Goal: Navigation & Orientation: Find specific page/section

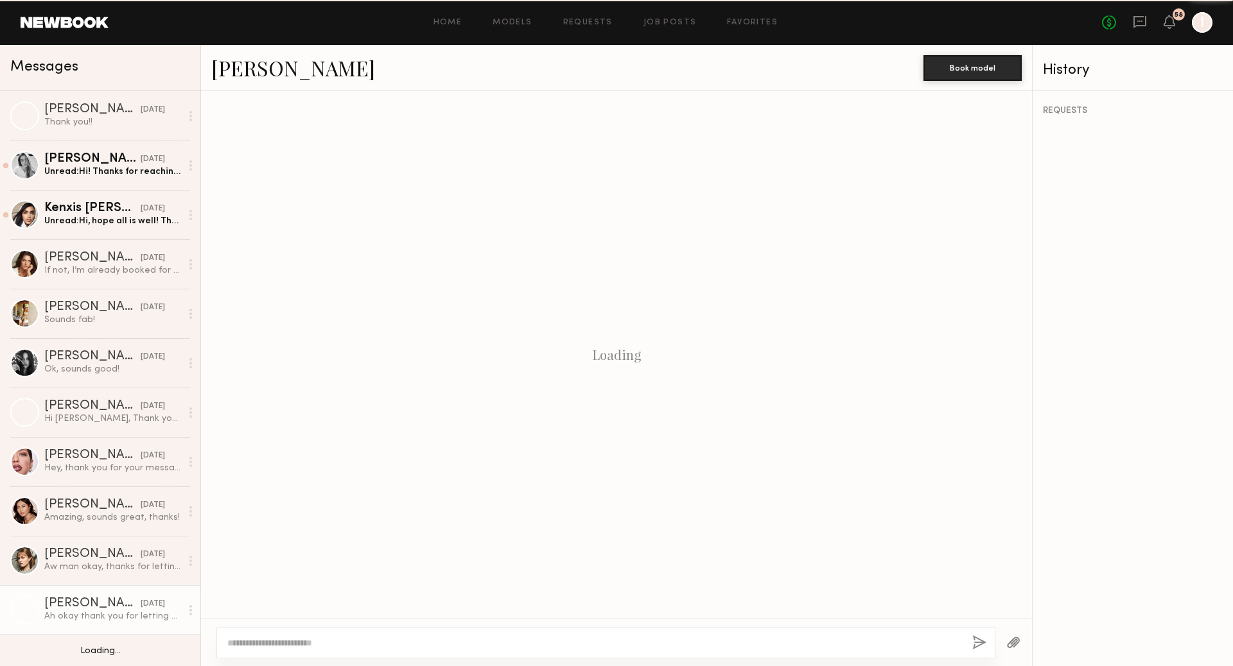
click at [53, 8] on header "Home Models Requests Job Posts Favorites Sign Out No fees up to $5,000 58 I" at bounding box center [616, 22] width 1233 height 45
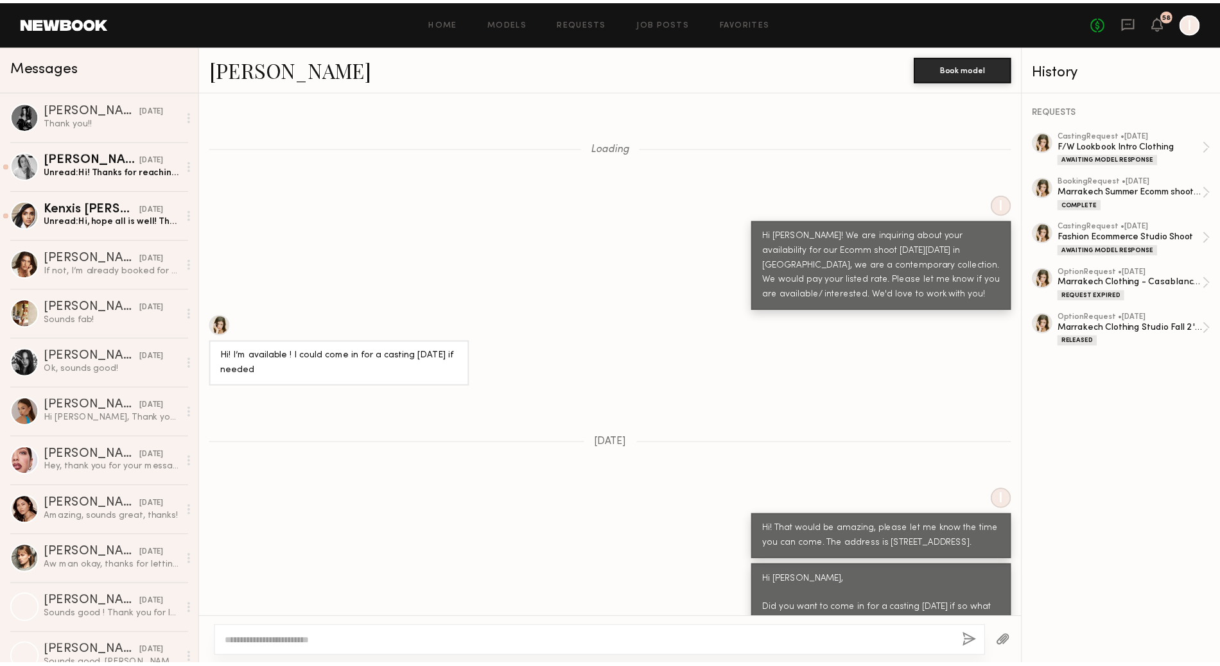
scroll to position [4407, 0]
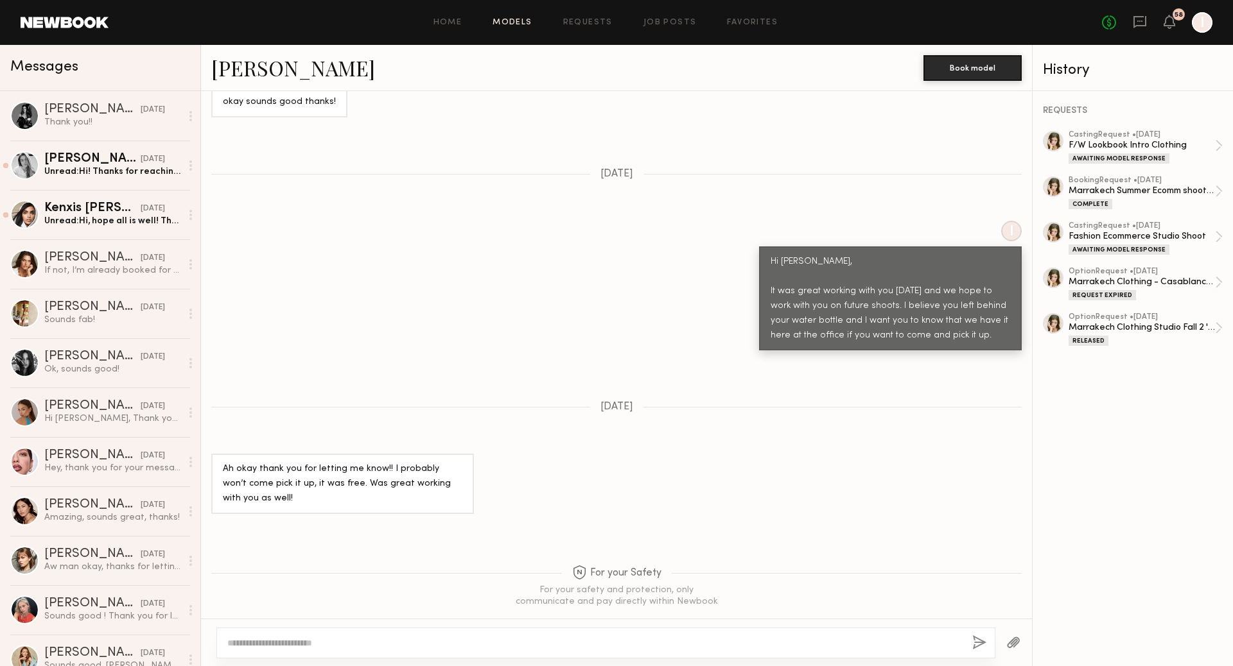
click at [530, 24] on link "Models" at bounding box center [511, 23] width 39 height 8
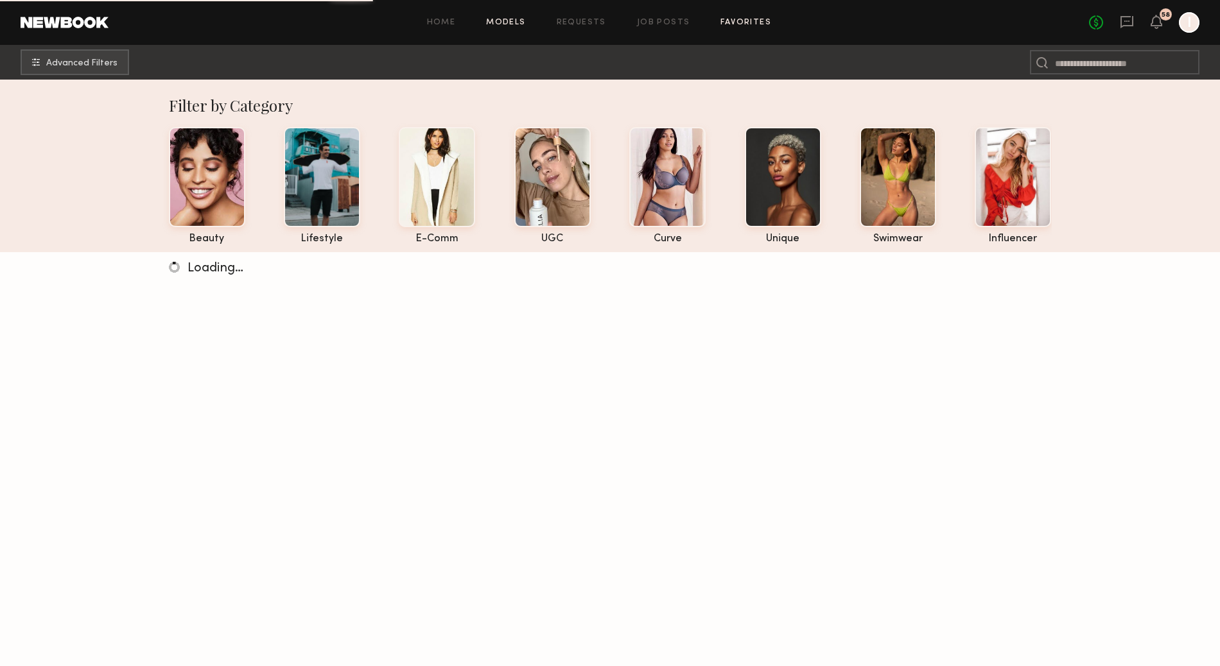
click at [730, 21] on link "Favorites" at bounding box center [745, 23] width 51 height 8
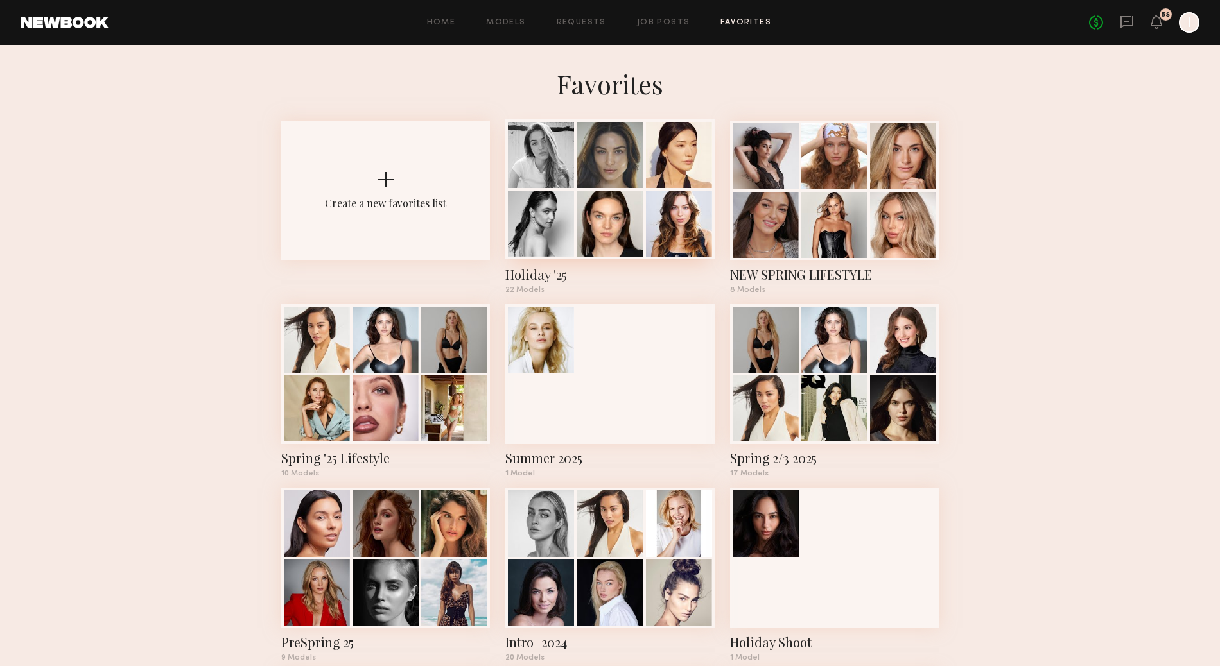
click at [548, 281] on div "Holiday '25" at bounding box center [609, 275] width 209 height 18
